Goal: Information Seeking & Learning: Learn about a topic

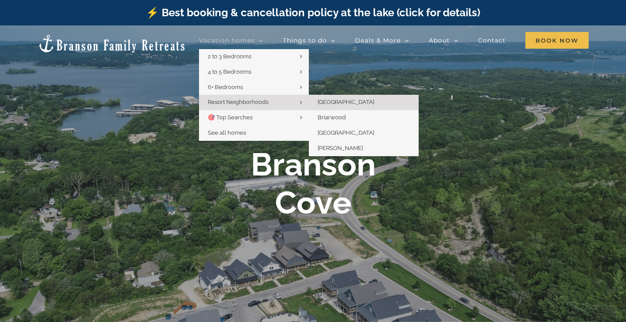
click at [353, 102] on span "[GEOGRAPHIC_DATA]" at bounding box center [345, 102] width 57 height 7
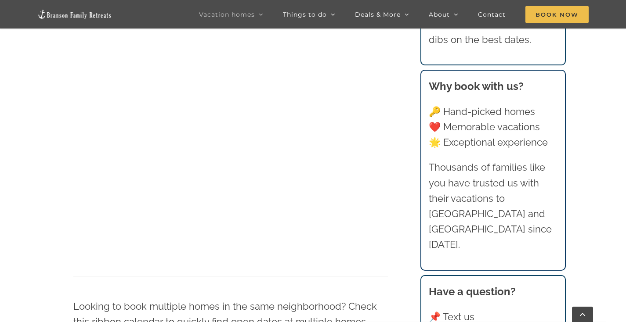
scroll to position [700, 0]
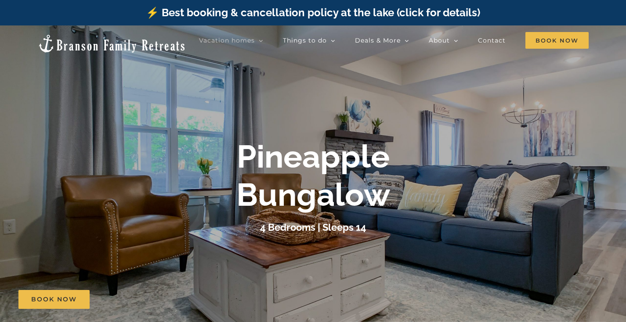
click at [541, 169] on div "Pineapple Bungalow 4 Bedrooms | Sleeps 14" at bounding box center [313, 186] width 626 height 97
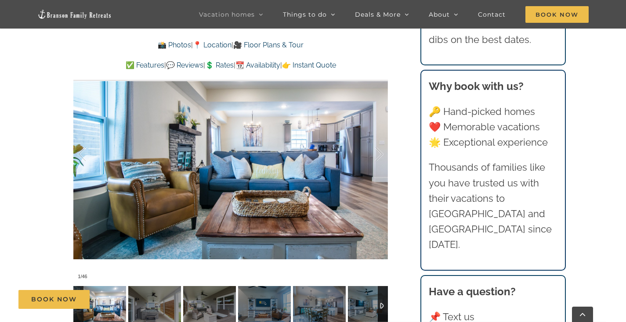
scroll to position [721, 0]
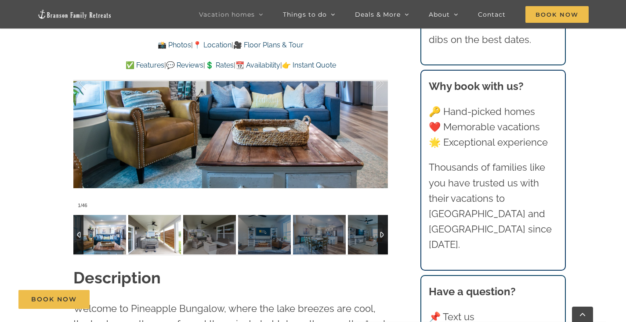
click at [162, 221] on img at bounding box center [154, 235] width 53 height 40
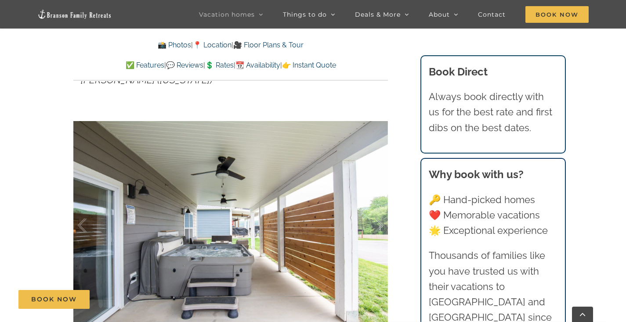
scroll to position [569, 0]
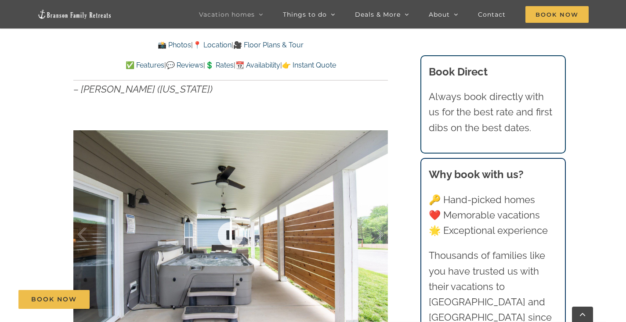
click at [386, 240] on div at bounding box center [230, 235] width 314 height 258
click at [375, 217] on div at bounding box center [369, 235] width 27 height 54
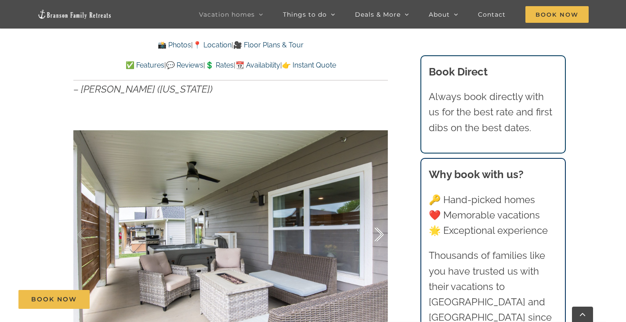
click at [375, 217] on div at bounding box center [369, 235] width 27 height 54
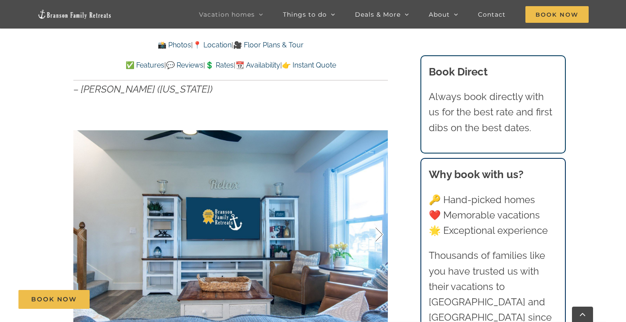
click at [375, 217] on div at bounding box center [369, 235] width 27 height 54
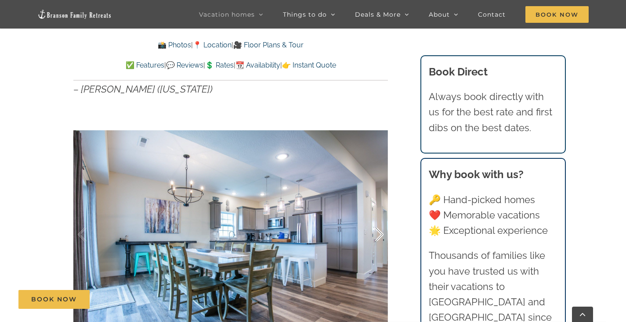
click at [375, 217] on div at bounding box center [369, 235] width 27 height 54
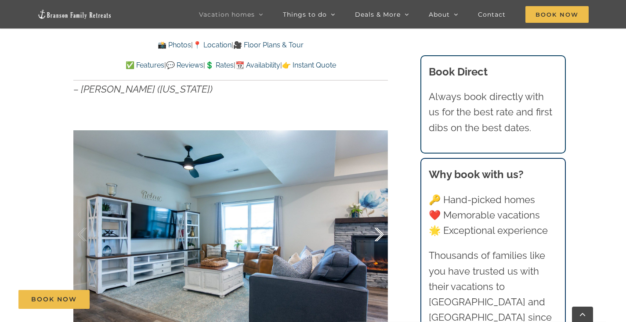
click at [375, 217] on div at bounding box center [369, 235] width 27 height 54
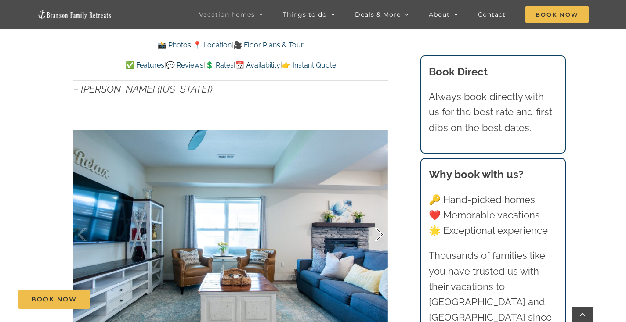
click at [375, 217] on div at bounding box center [369, 235] width 27 height 54
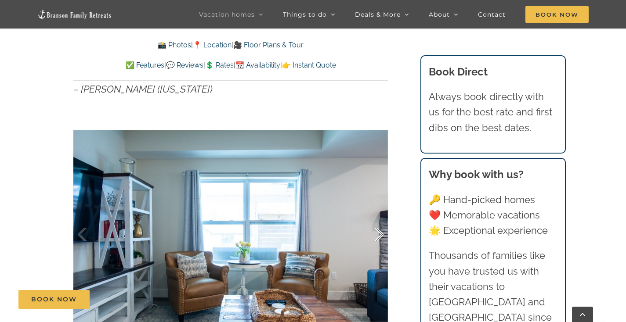
click at [375, 217] on div at bounding box center [369, 235] width 27 height 54
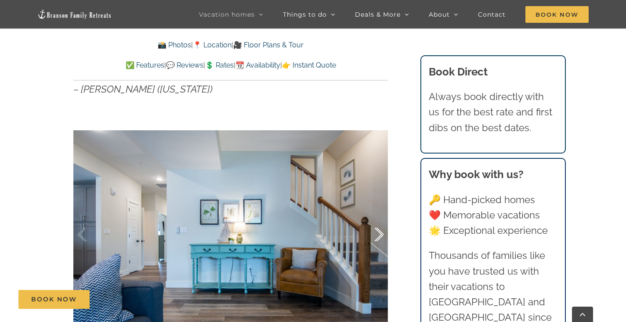
click at [375, 217] on div at bounding box center [369, 235] width 27 height 54
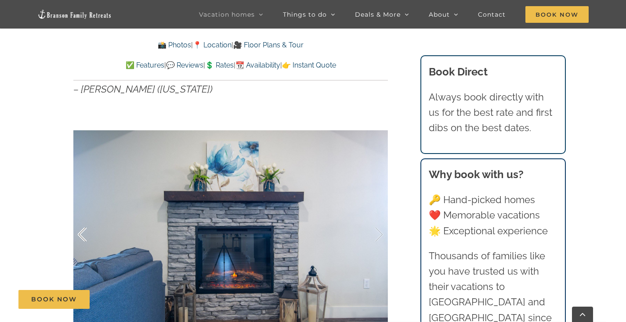
click at [87, 218] on div at bounding box center [91, 235] width 27 height 54
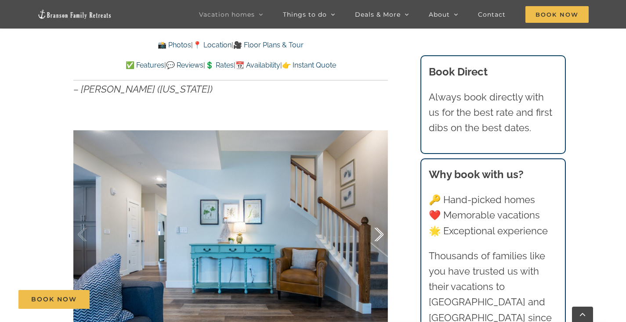
click at [378, 216] on div at bounding box center [369, 235] width 27 height 54
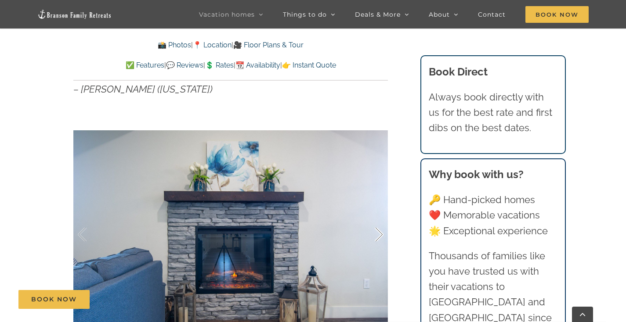
click at [378, 216] on div at bounding box center [369, 235] width 27 height 54
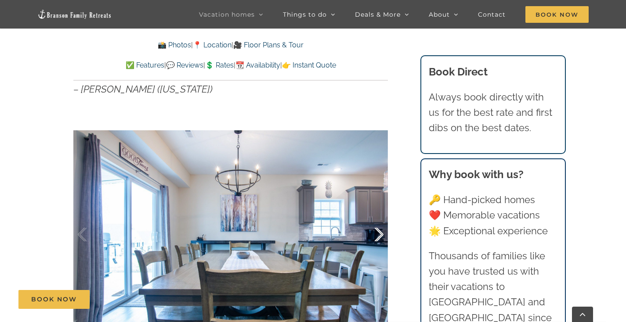
click at [378, 216] on div at bounding box center [369, 235] width 27 height 54
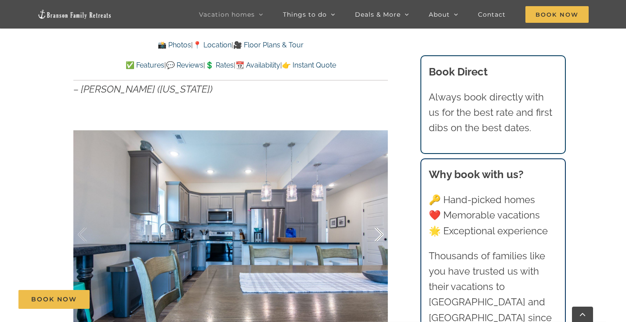
click at [374, 215] on div at bounding box center [369, 235] width 27 height 54
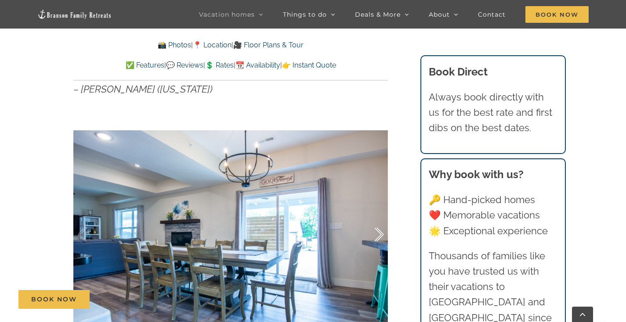
click at [374, 215] on div at bounding box center [369, 235] width 27 height 54
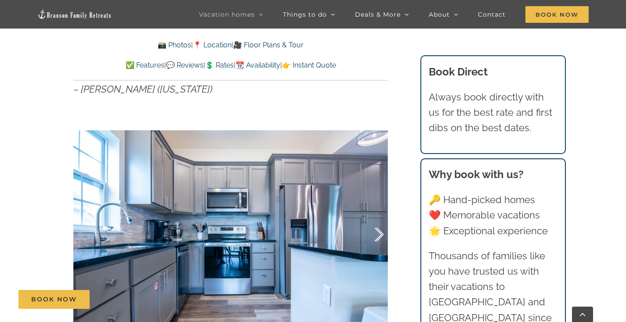
click at [374, 215] on div at bounding box center [369, 235] width 27 height 54
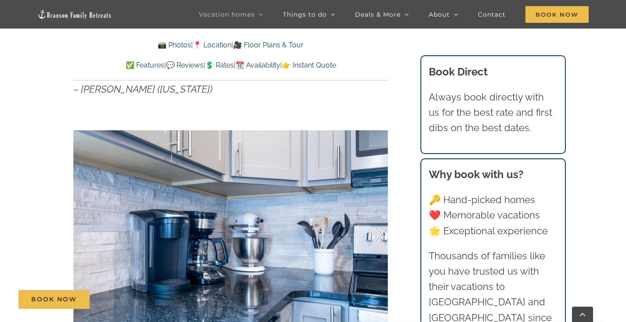
click at [374, 215] on div at bounding box center [369, 235] width 27 height 54
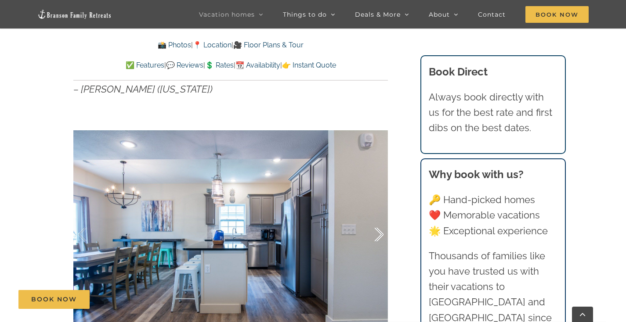
click at [374, 215] on div at bounding box center [369, 235] width 27 height 54
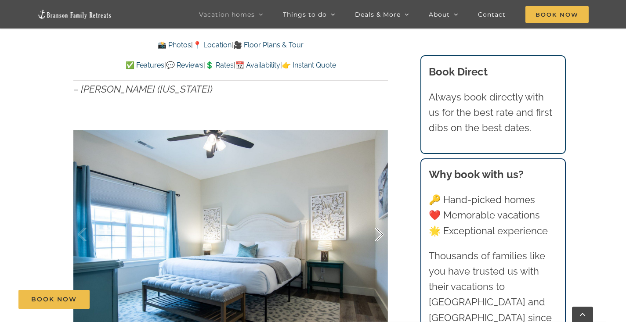
click at [374, 215] on div at bounding box center [369, 235] width 27 height 54
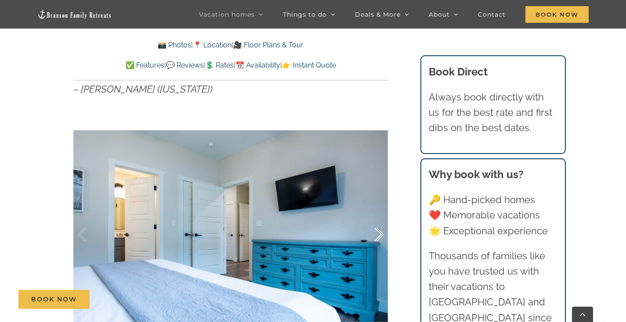
click at [374, 215] on div at bounding box center [369, 235] width 27 height 54
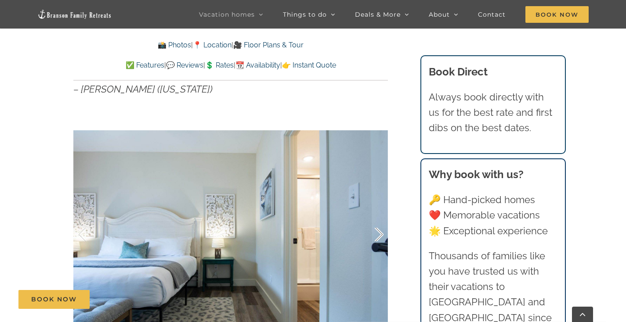
click at [374, 215] on div at bounding box center [369, 235] width 27 height 54
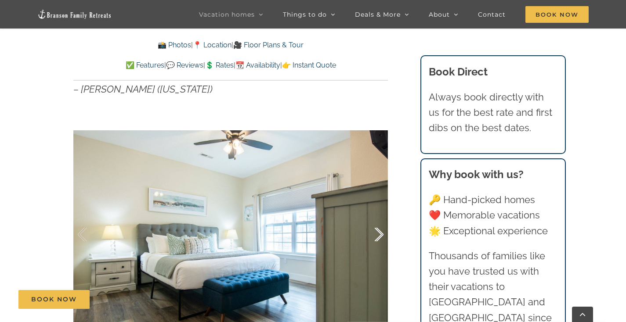
click at [374, 215] on div at bounding box center [369, 235] width 27 height 54
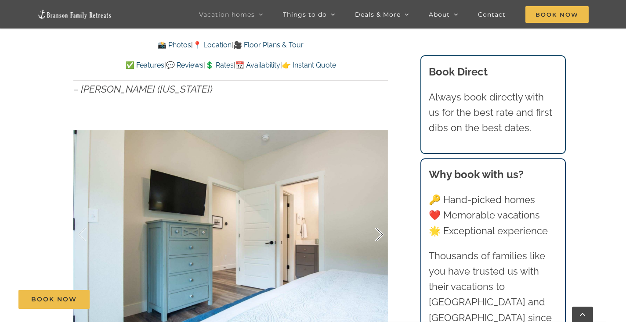
click at [374, 215] on div at bounding box center [369, 235] width 27 height 54
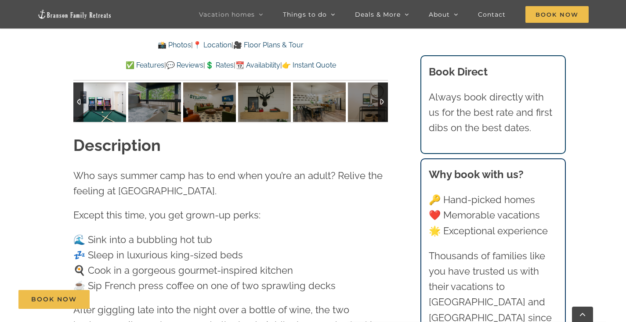
scroll to position [818, 0]
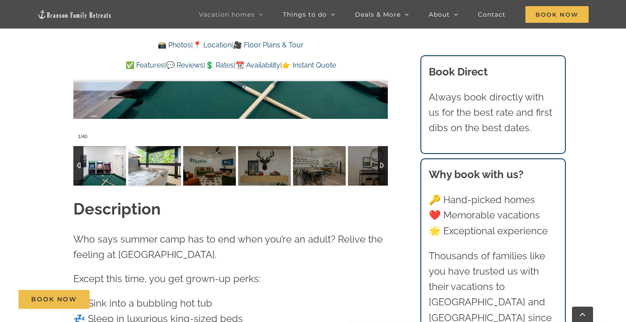
click at [143, 181] on img at bounding box center [154, 166] width 53 height 40
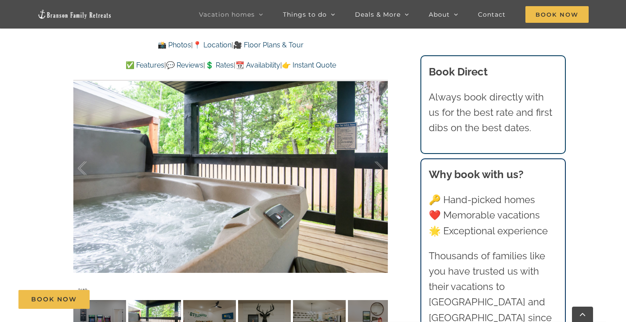
scroll to position [654, 0]
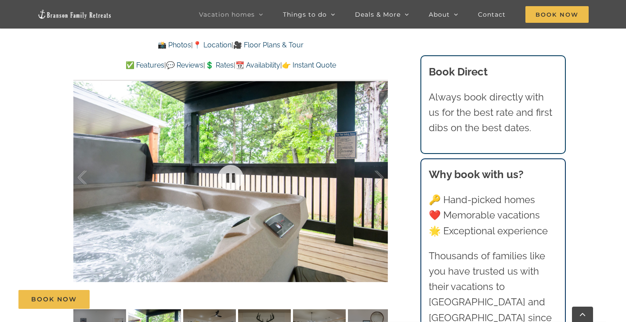
click at [388, 175] on div at bounding box center [230, 177] width 314 height 258
click at [375, 169] on div at bounding box center [369, 178] width 27 height 54
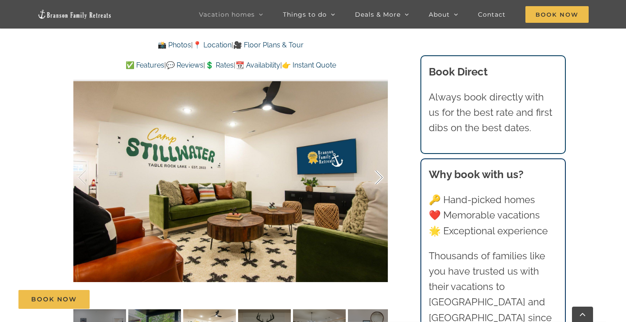
click at [374, 173] on div at bounding box center [369, 178] width 27 height 54
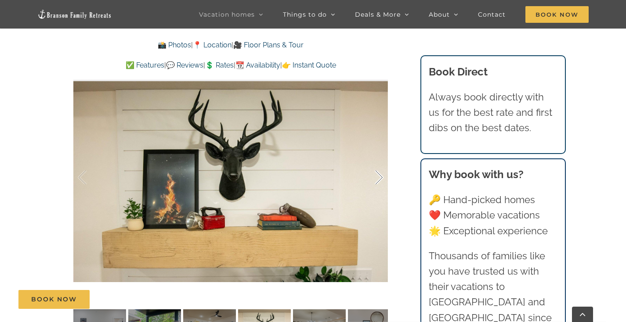
click at [374, 173] on div at bounding box center [369, 178] width 27 height 54
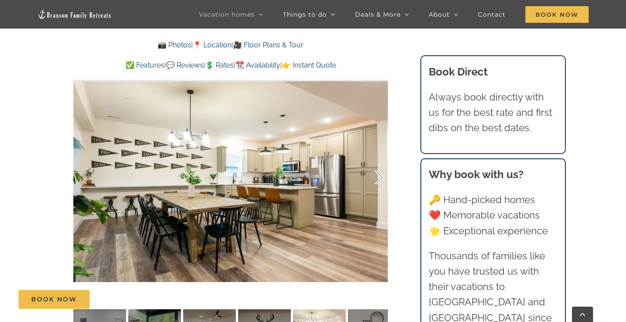
click at [374, 173] on div at bounding box center [369, 178] width 27 height 54
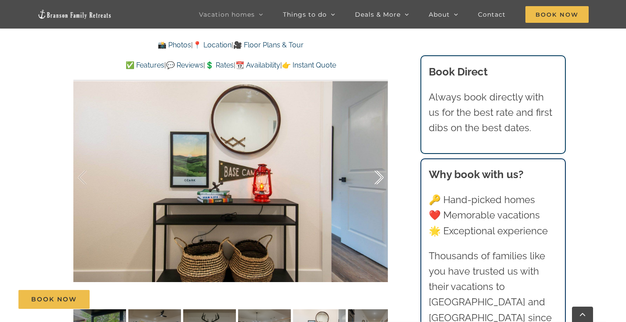
click at [374, 173] on div at bounding box center [369, 178] width 27 height 54
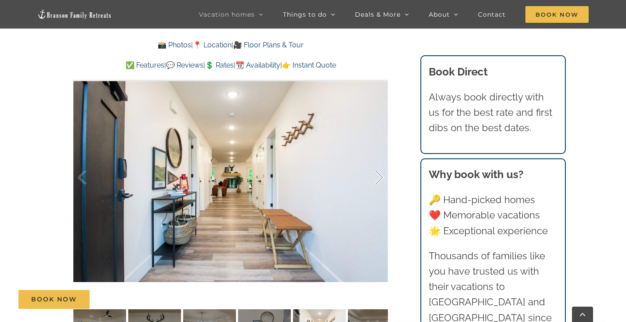
click at [374, 173] on div at bounding box center [369, 178] width 27 height 54
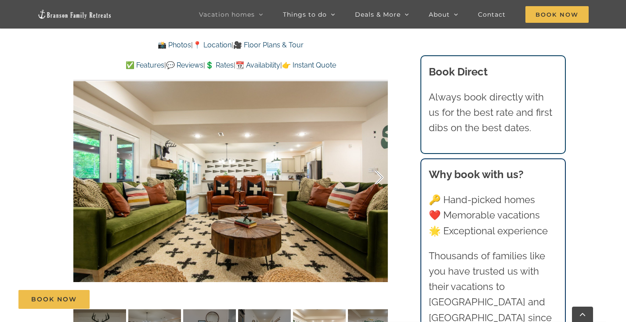
click at [374, 173] on div at bounding box center [369, 178] width 27 height 54
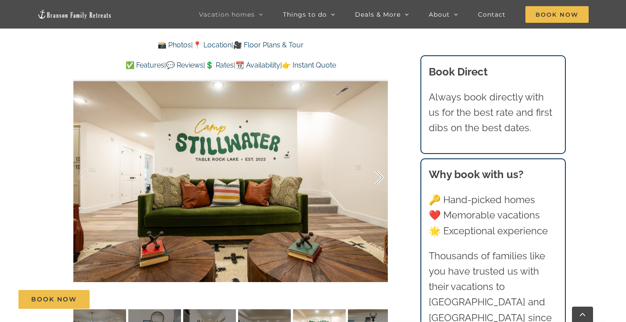
click at [374, 173] on div at bounding box center [369, 178] width 27 height 54
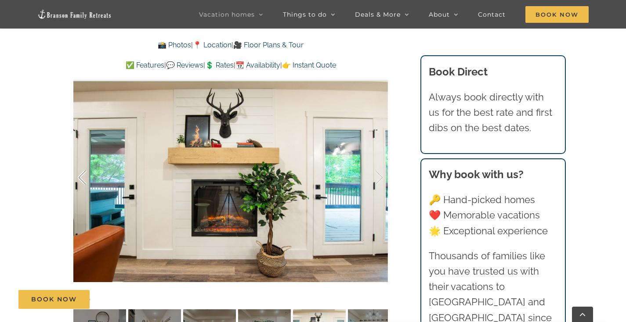
click at [86, 169] on div at bounding box center [91, 178] width 27 height 54
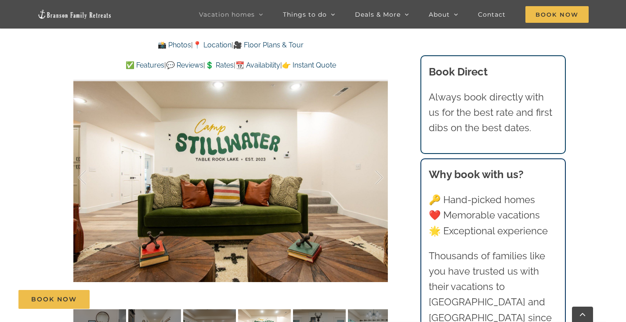
click at [390, 169] on div "Mini Camp Our camp vibes vacation rental in Branson, MO is a grown-up take on s…" at bounding box center [230, 53] width 349 height 615
click at [377, 173] on div at bounding box center [369, 178] width 27 height 54
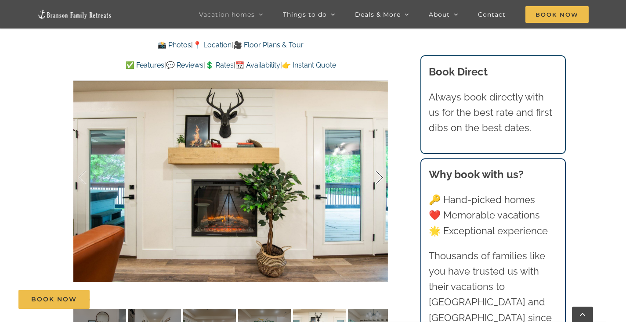
click at [377, 173] on div at bounding box center [369, 178] width 27 height 54
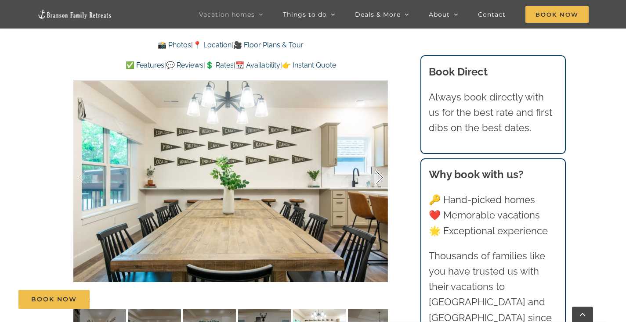
click at [377, 173] on div at bounding box center [369, 178] width 27 height 54
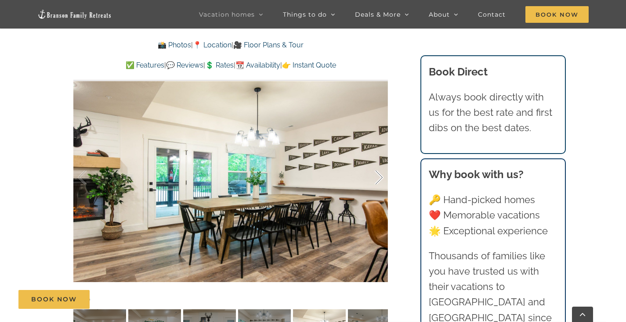
click at [377, 173] on div at bounding box center [369, 178] width 27 height 54
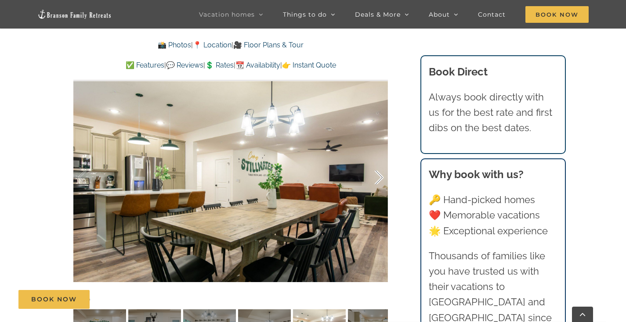
click at [377, 173] on div at bounding box center [369, 178] width 27 height 54
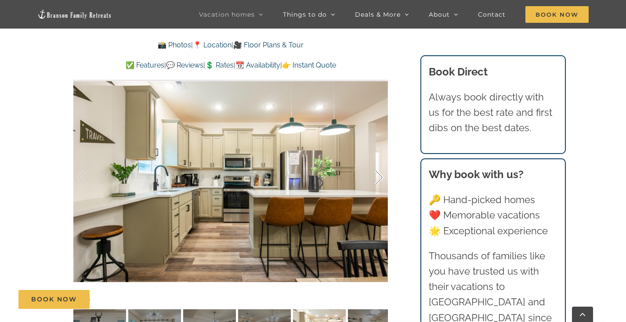
click at [377, 173] on div at bounding box center [369, 178] width 27 height 54
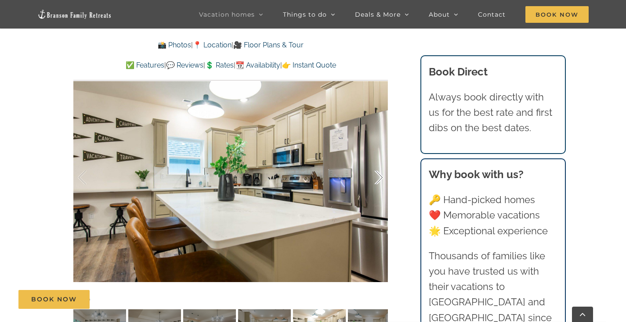
click at [377, 173] on div at bounding box center [369, 178] width 27 height 54
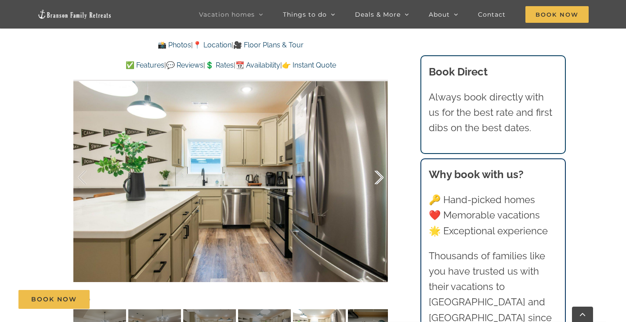
click at [377, 173] on div at bounding box center [369, 178] width 27 height 54
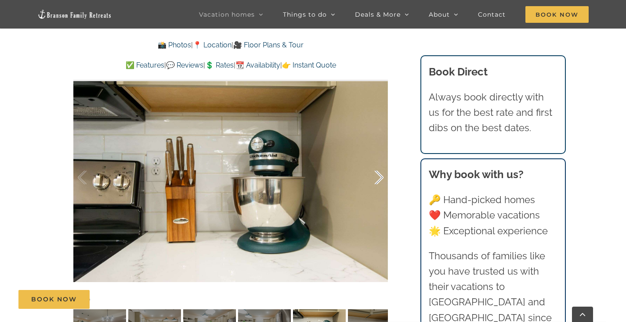
click at [377, 173] on div at bounding box center [369, 178] width 27 height 54
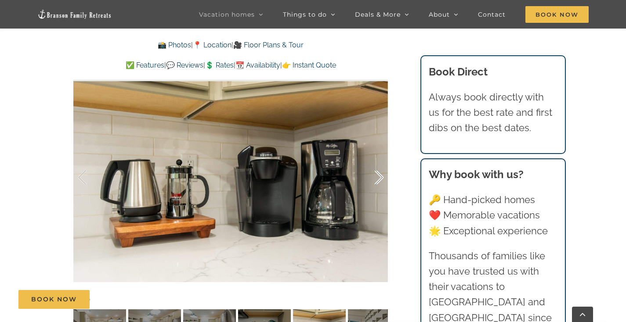
click at [377, 173] on div at bounding box center [369, 178] width 27 height 54
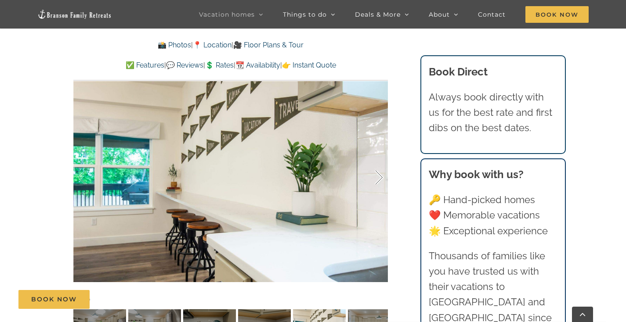
click at [377, 173] on div at bounding box center [369, 178] width 27 height 54
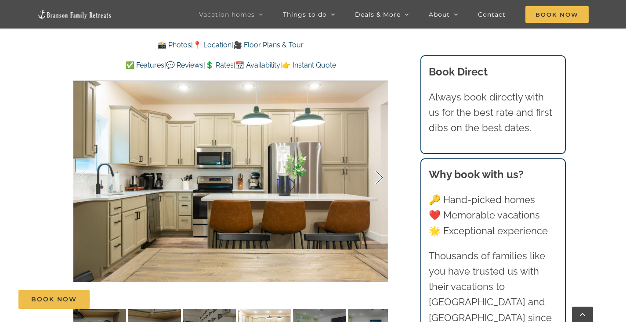
click at [377, 173] on div at bounding box center [369, 178] width 27 height 54
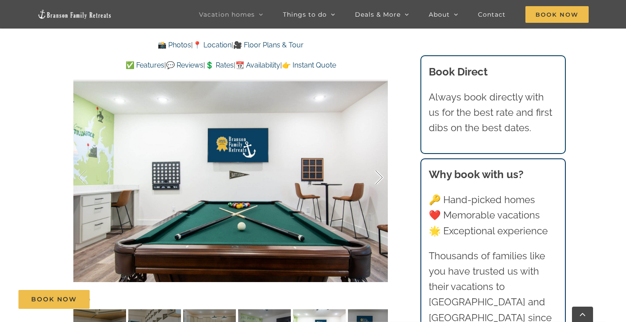
click at [377, 173] on div at bounding box center [369, 178] width 27 height 54
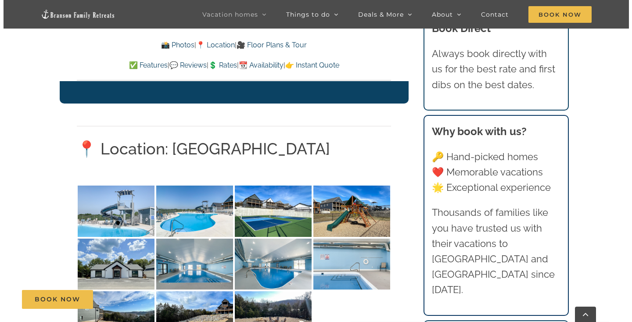
scroll to position [1981, 0]
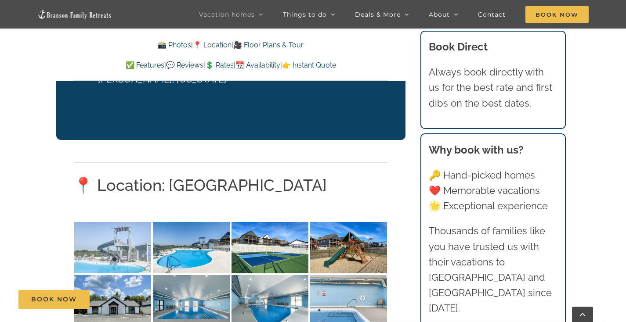
click at [122, 222] on img at bounding box center [112, 247] width 77 height 51
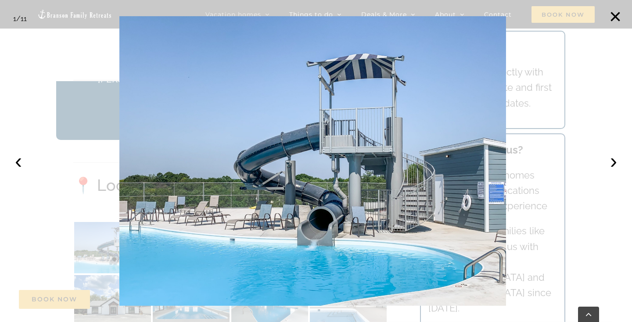
click at [604, 163] on div at bounding box center [316, 161] width 632 height 322
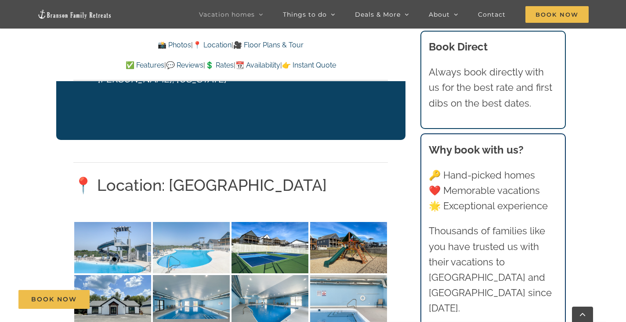
click at [180, 222] on img at bounding box center [191, 247] width 77 height 51
